Goal: Task Accomplishment & Management: Manage account settings

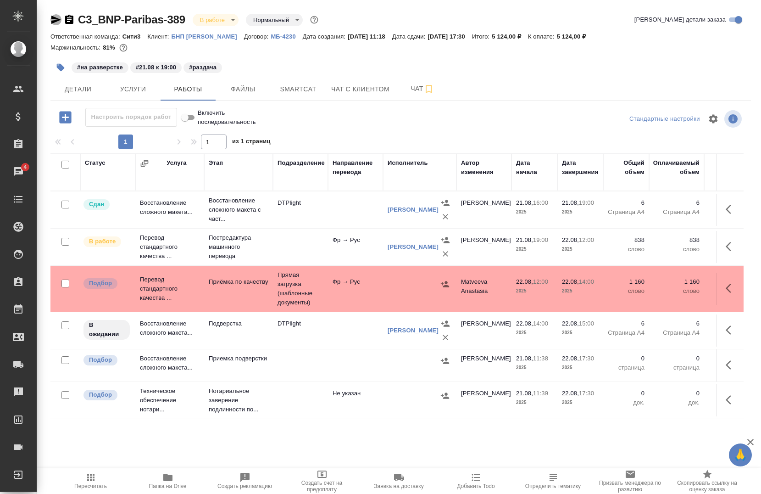
click at [54, 22] on icon "button" at bounding box center [56, 20] width 10 height 8
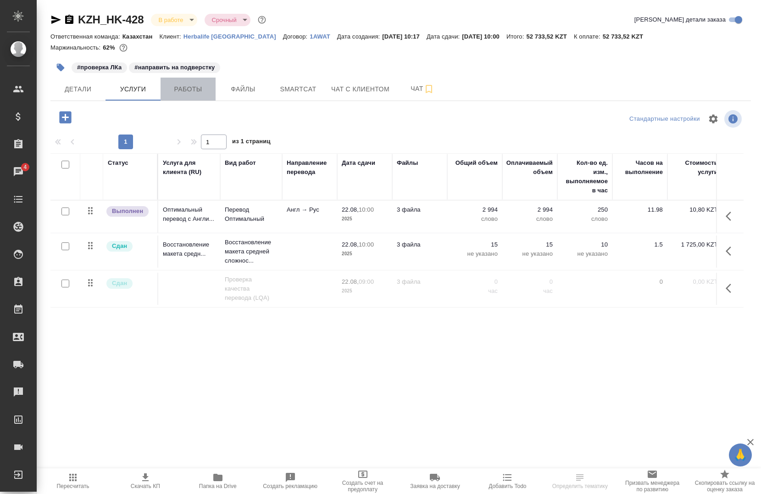
click at [163, 86] on button "Работы" at bounding box center [188, 89] width 55 height 23
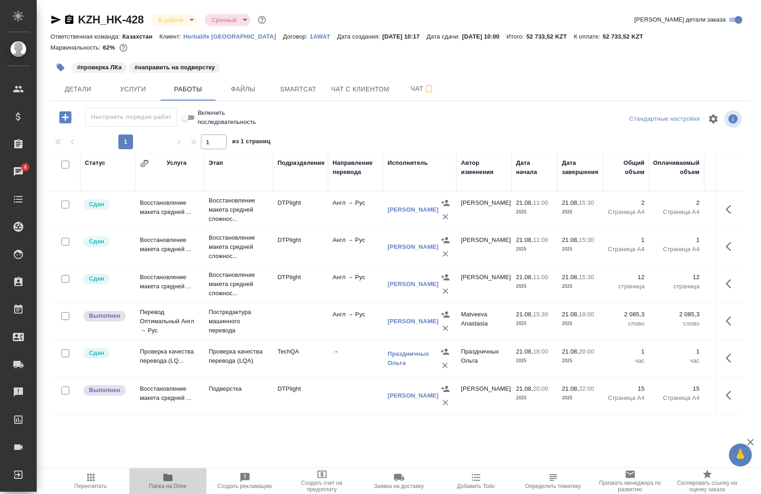
click at [167, 485] on span "Папка на Drive" at bounding box center [168, 486] width 38 height 6
click at [167, 478] on icon "button" at bounding box center [167, 476] width 9 height 7
click at [75, 81] on button "Детали" at bounding box center [77, 89] width 55 height 23
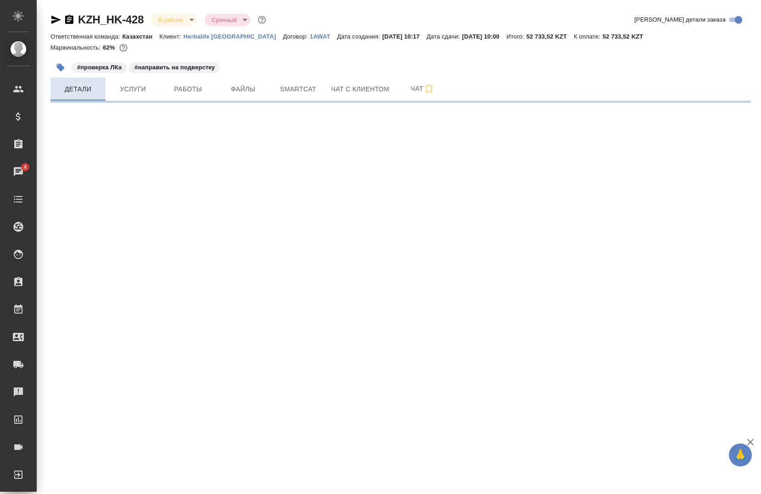
select select "RU"
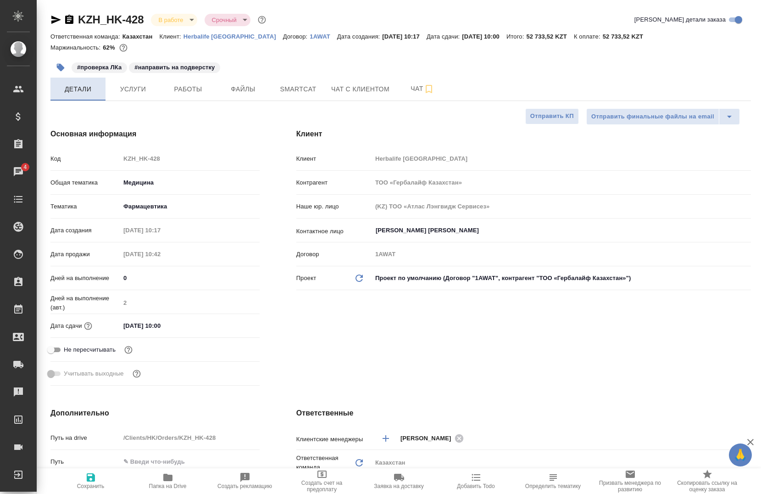
type textarea "x"
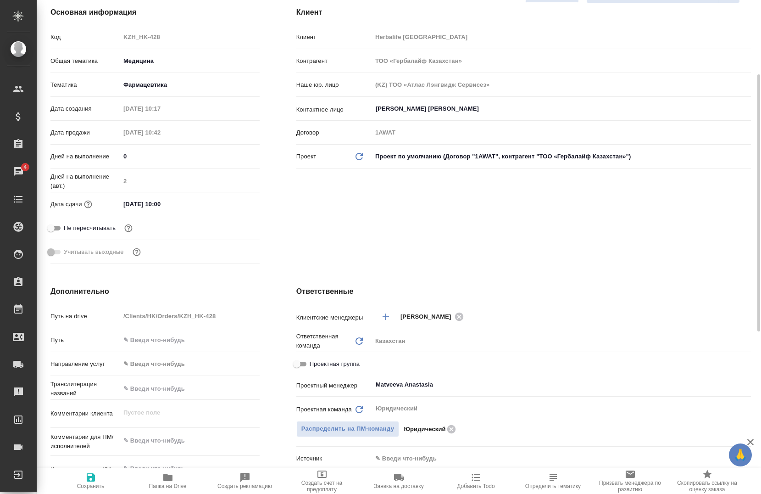
scroll to position [129, 0]
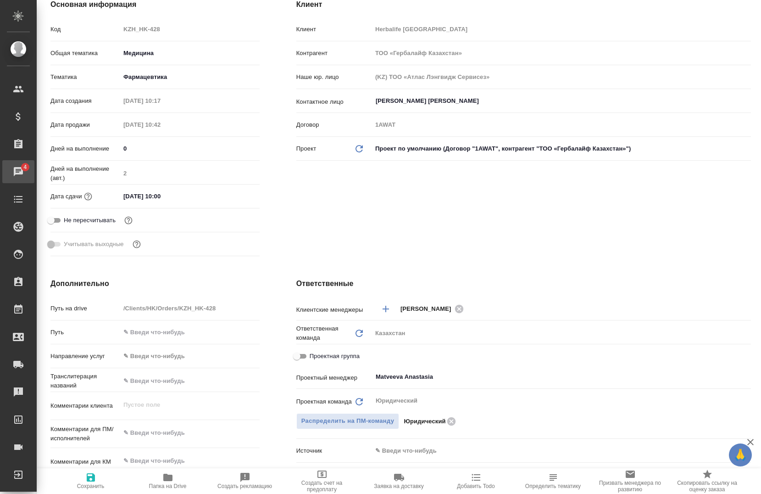
type textarea "x"
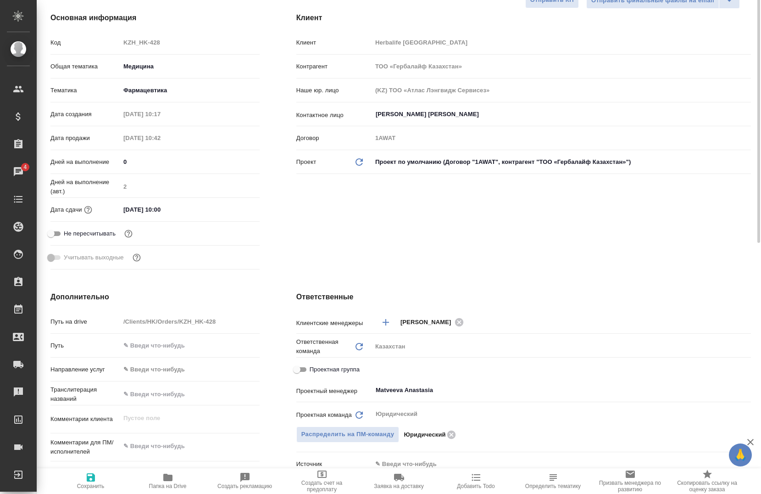
scroll to position [0, 0]
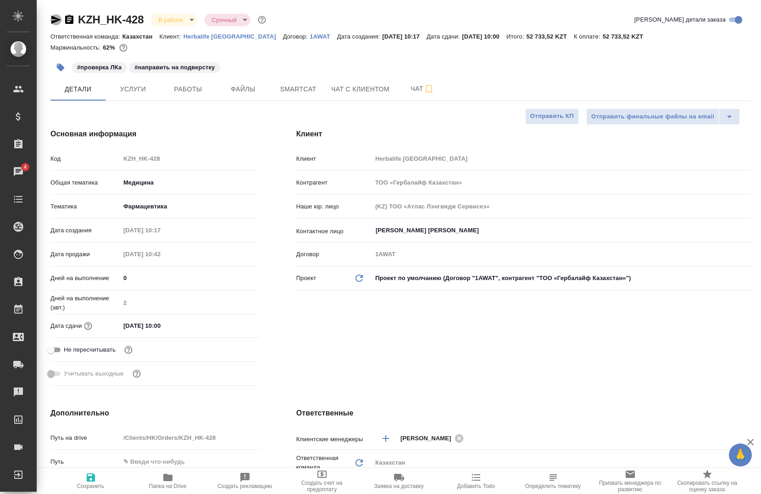
click at [54, 22] on icon "button" at bounding box center [56, 20] width 10 height 8
type textarea "x"
click at [55, 20] on icon "button" at bounding box center [55, 19] width 11 height 11
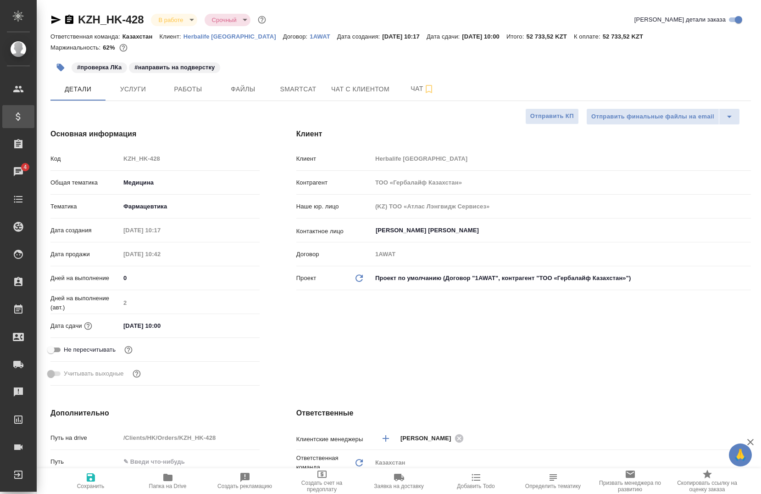
type textarea "x"
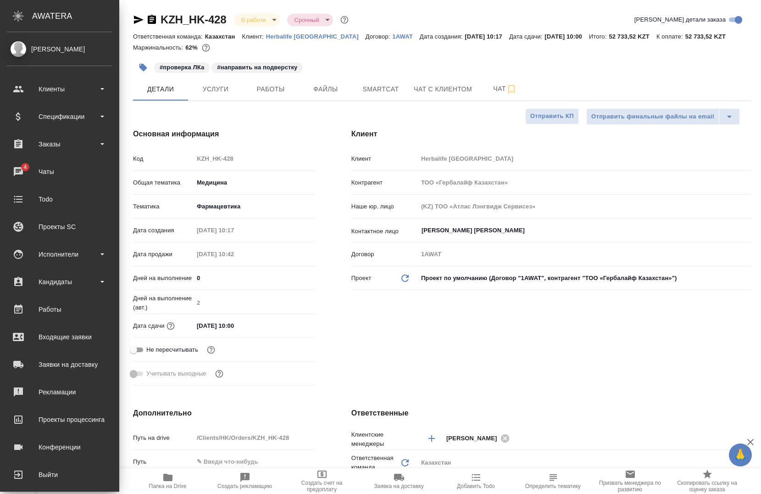
type textarea "x"
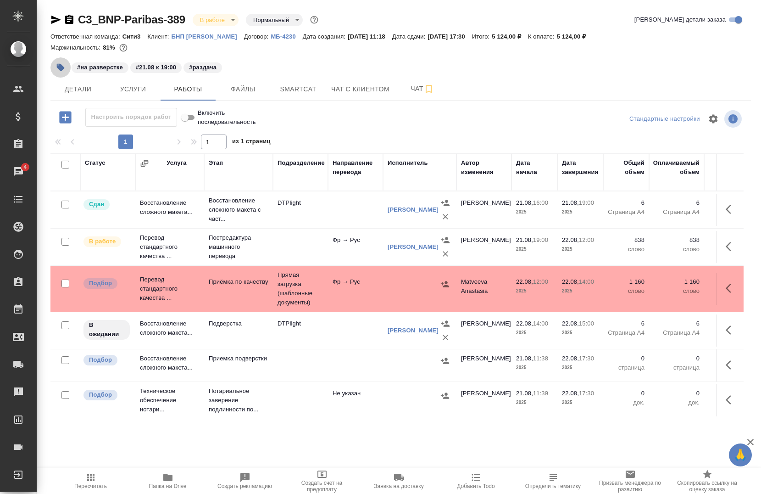
click at [62, 64] on icon "button" at bounding box center [60, 67] width 9 height 9
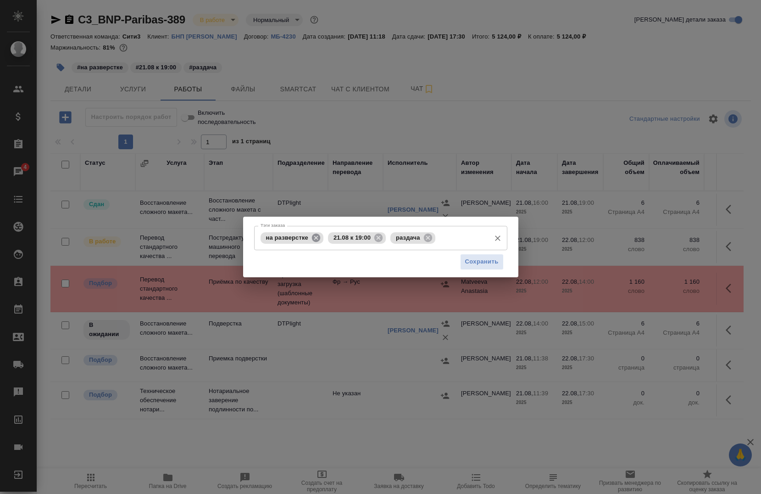
click at [316, 239] on icon at bounding box center [316, 237] width 8 height 8
click at [316, 239] on icon at bounding box center [311, 238] width 10 height 10
click at [298, 239] on icon at bounding box center [298, 237] width 8 height 8
click at [298, 239] on input "Тэги заказа" at bounding box center [372, 238] width 228 height 16
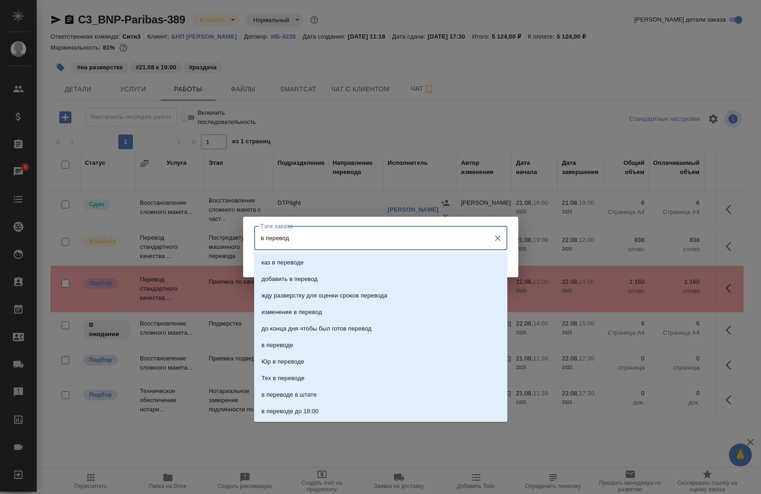
type input "в переводе"
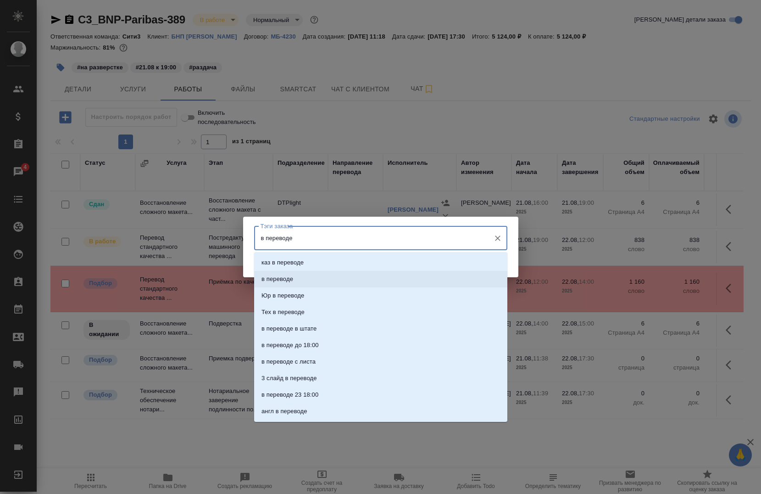
click at [284, 276] on p "в переводе" at bounding box center [278, 278] width 32 height 9
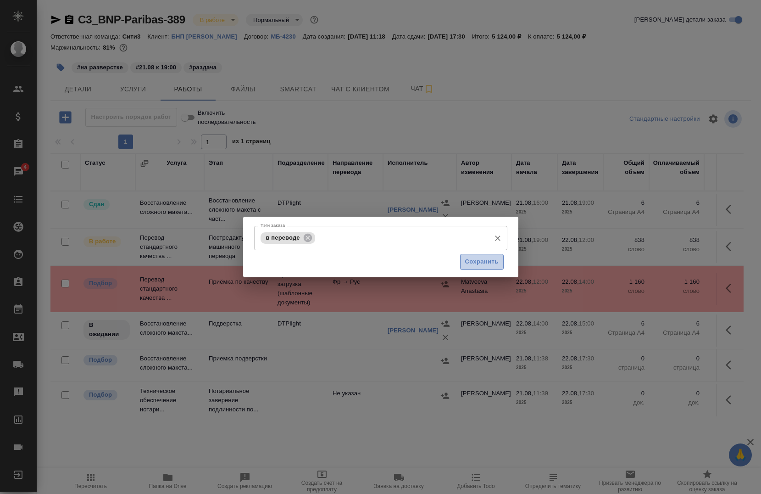
click at [484, 265] on span "Сохранить" at bounding box center [481, 261] width 33 height 11
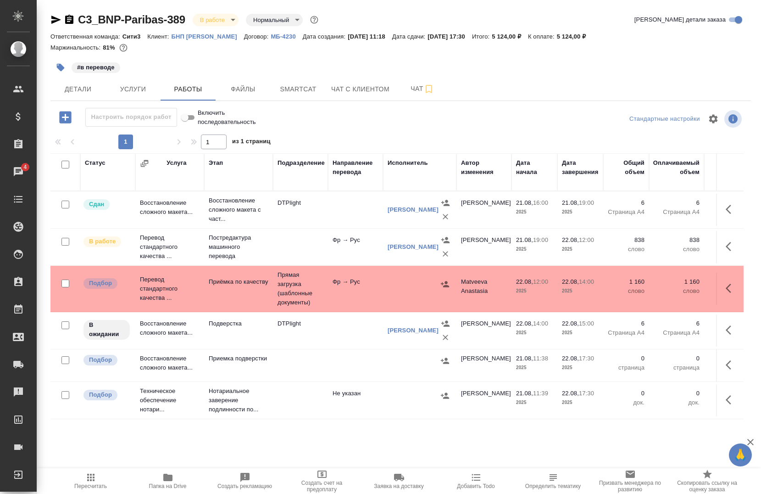
click at [63, 70] on icon "button" at bounding box center [60, 67] width 9 height 9
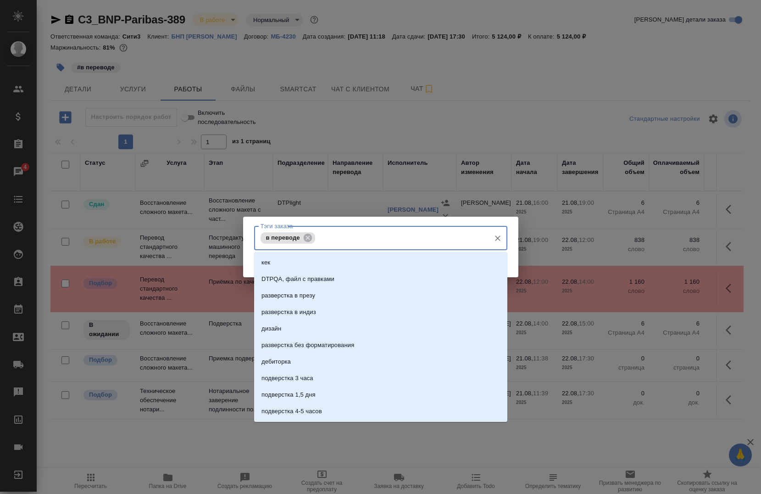
click at [331, 235] on input "Тэги заказа" at bounding box center [401, 238] width 168 height 16
type input "подверстка"
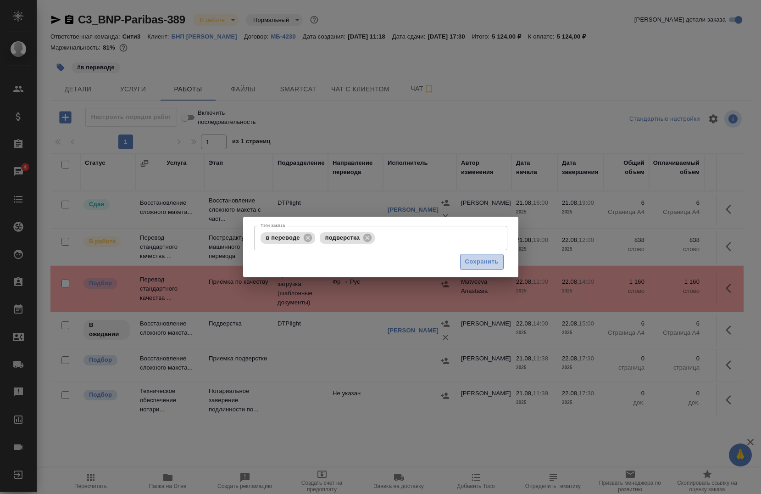
click at [480, 265] on span "Сохранить" at bounding box center [481, 261] width 33 height 11
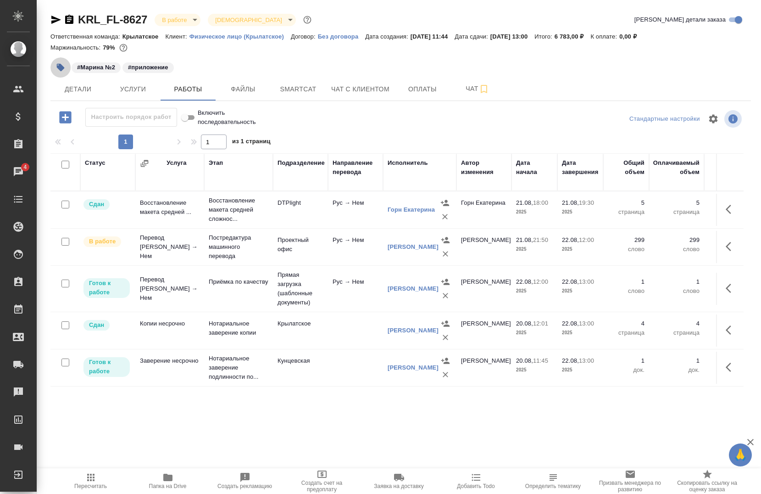
click at [64, 70] on icon "button" at bounding box center [60, 67] width 9 height 9
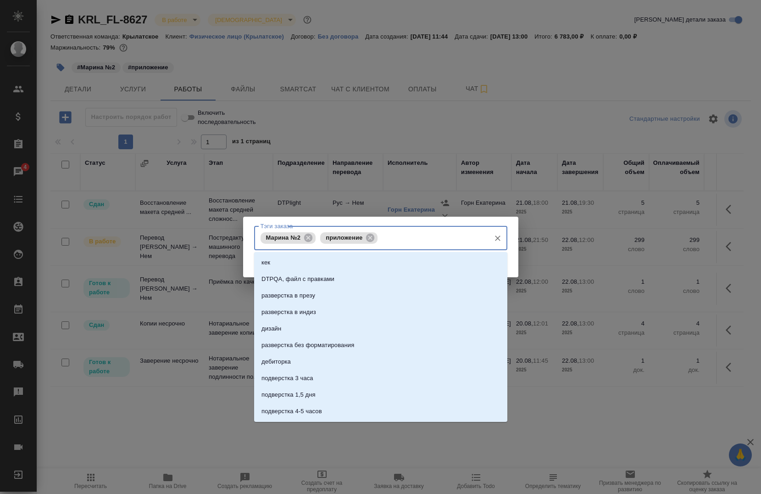
click at [395, 237] on input "Тэги заказа" at bounding box center [433, 238] width 106 height 16
type input "в переводе"
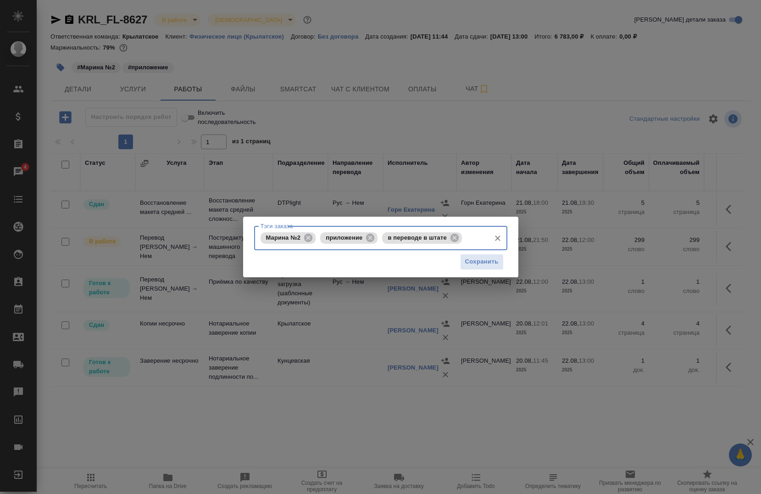
click at [443, 237] on span "в переводе в штате" at bounding box center [417, 237] width 70 height 7
click at [456, 241] on icon at bounding box center [455, 237] width 8 height 8
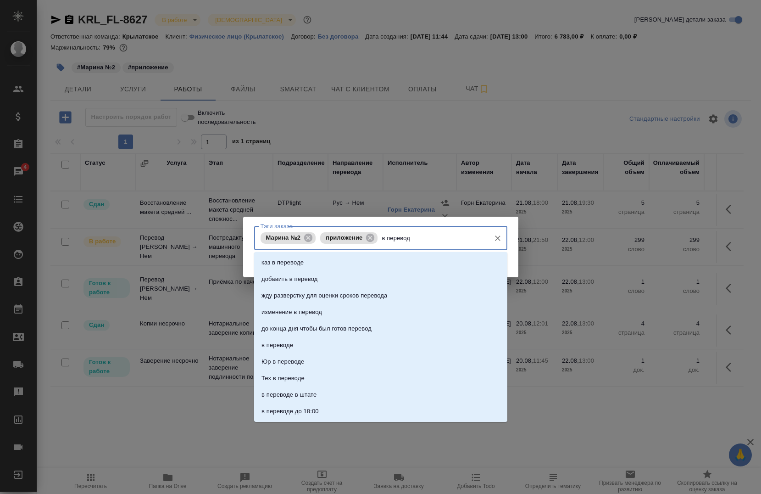
type input "в переводе"
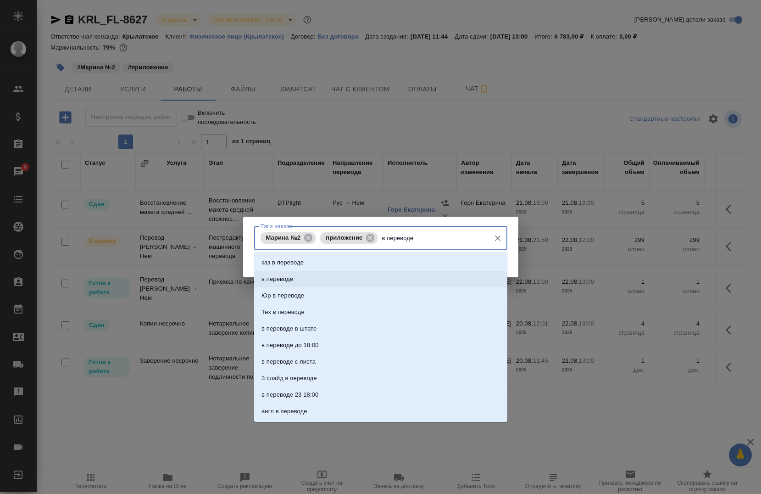
click at [380, 278] on li "в переводе" at bounding box center [380, 279] width 253 height 17
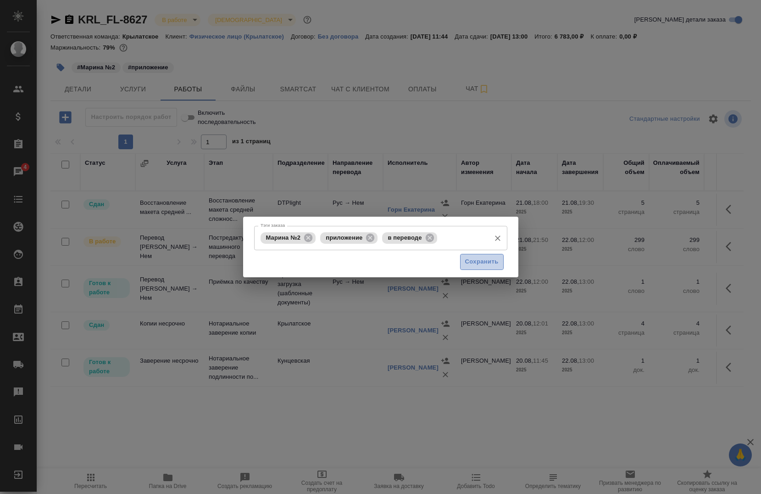
click at [494, 260] on span "Сохранить" at bounding box center [481, 261] width 33 height 11
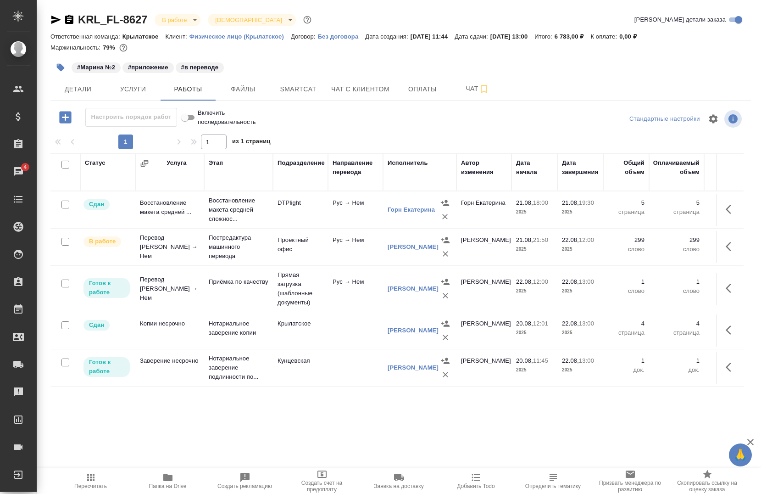
click at [55, 18] on icon "button" at bounding box center [56, 20] width 10 height 8
click at [339, 493] on html "🙏 .cls-1 fill:#fff; AWATERA Chernova Anna Клиенты Спецификации Заказы 4 Чаты To…" at bounding box center [380, 247] width 761 height 494
